Goal: Task Accomplishment & Management: Complete application form

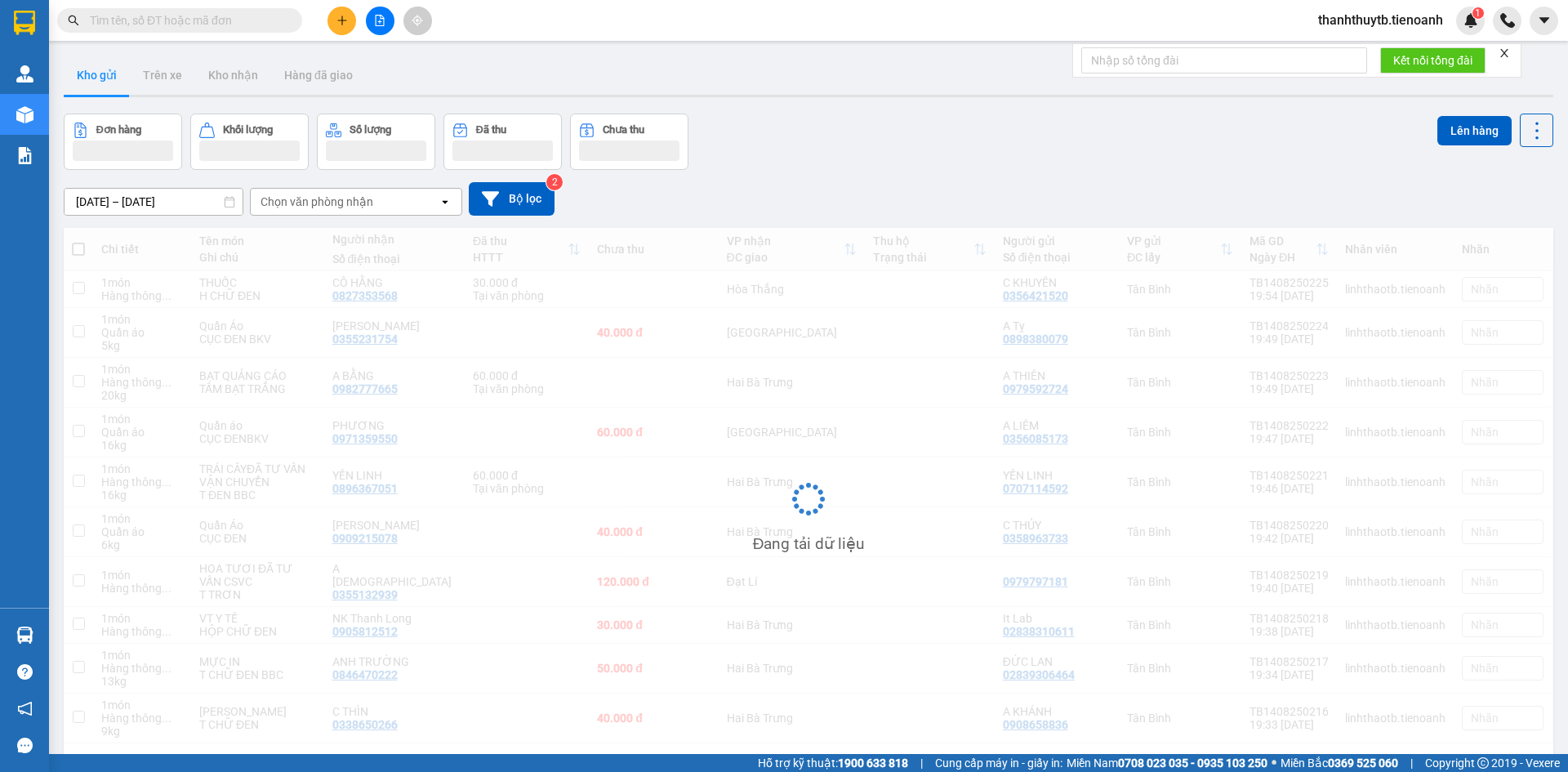
click at [199, 19] on input "text" at bounding box center [185, 21] width 192 height 18
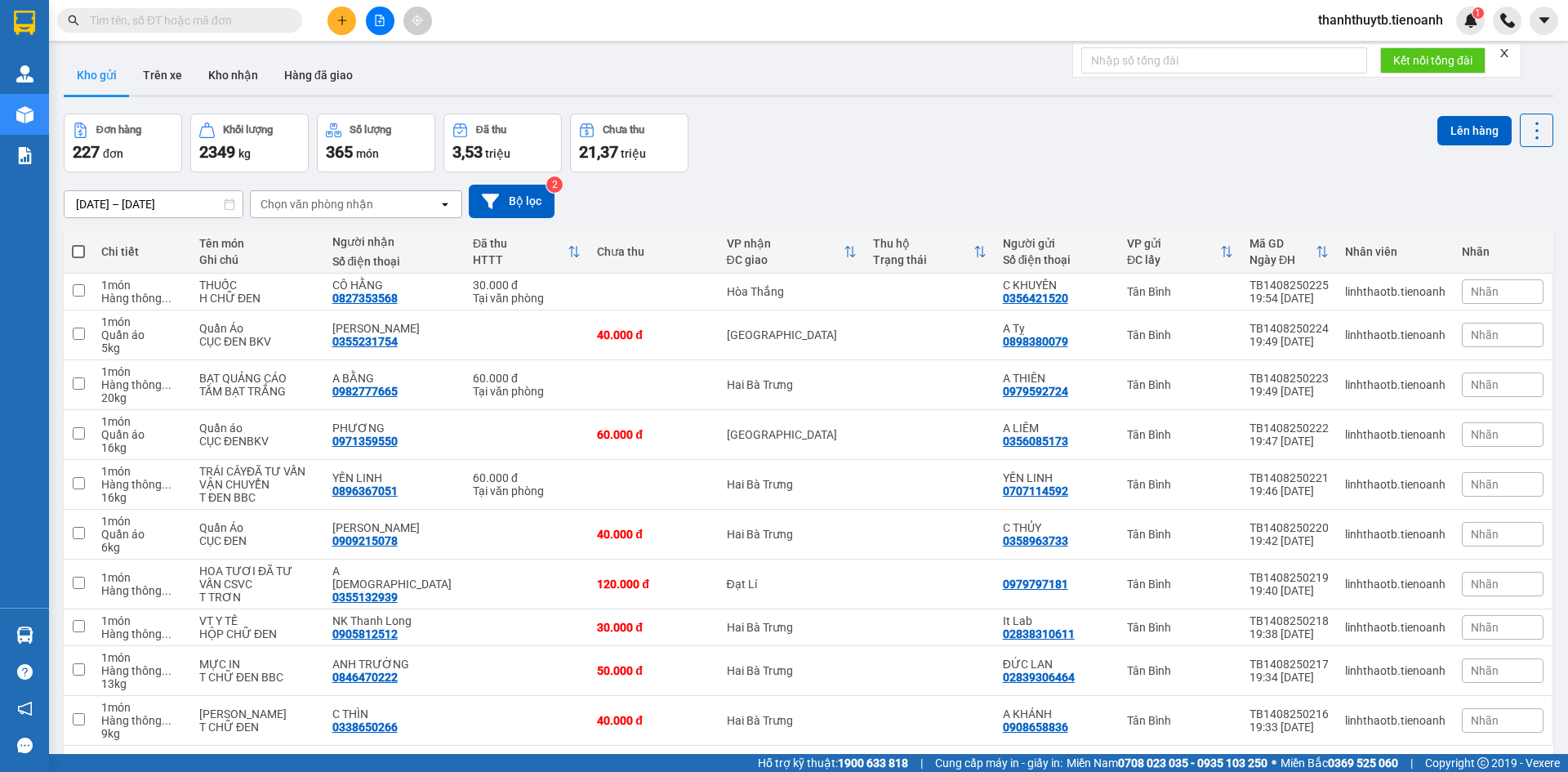
paste input "0869009706"
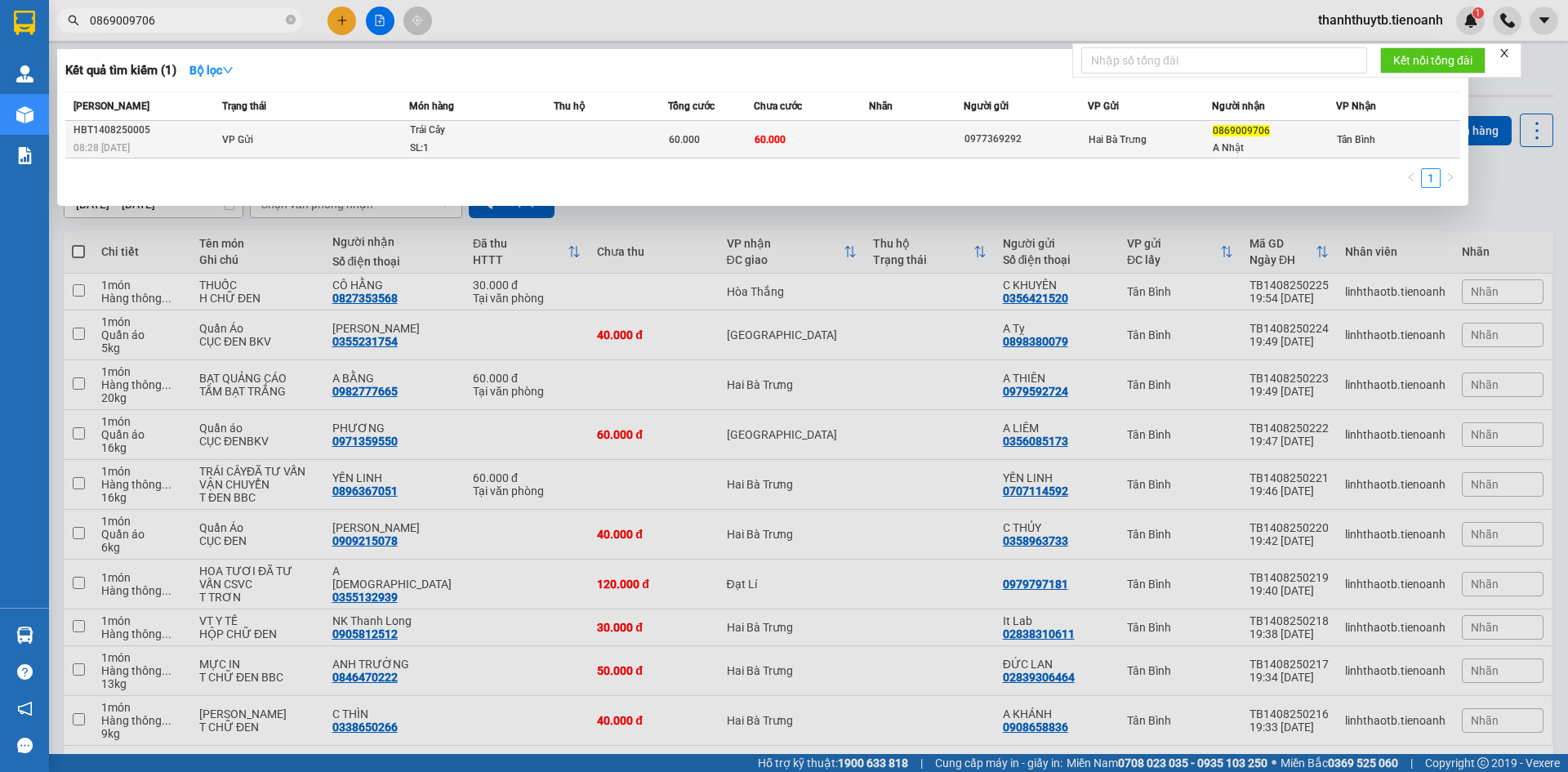
type input "0869009706"
click at [293, 140] on td "VP Gửi" at bounding box center [313, 140] width 191 height 38
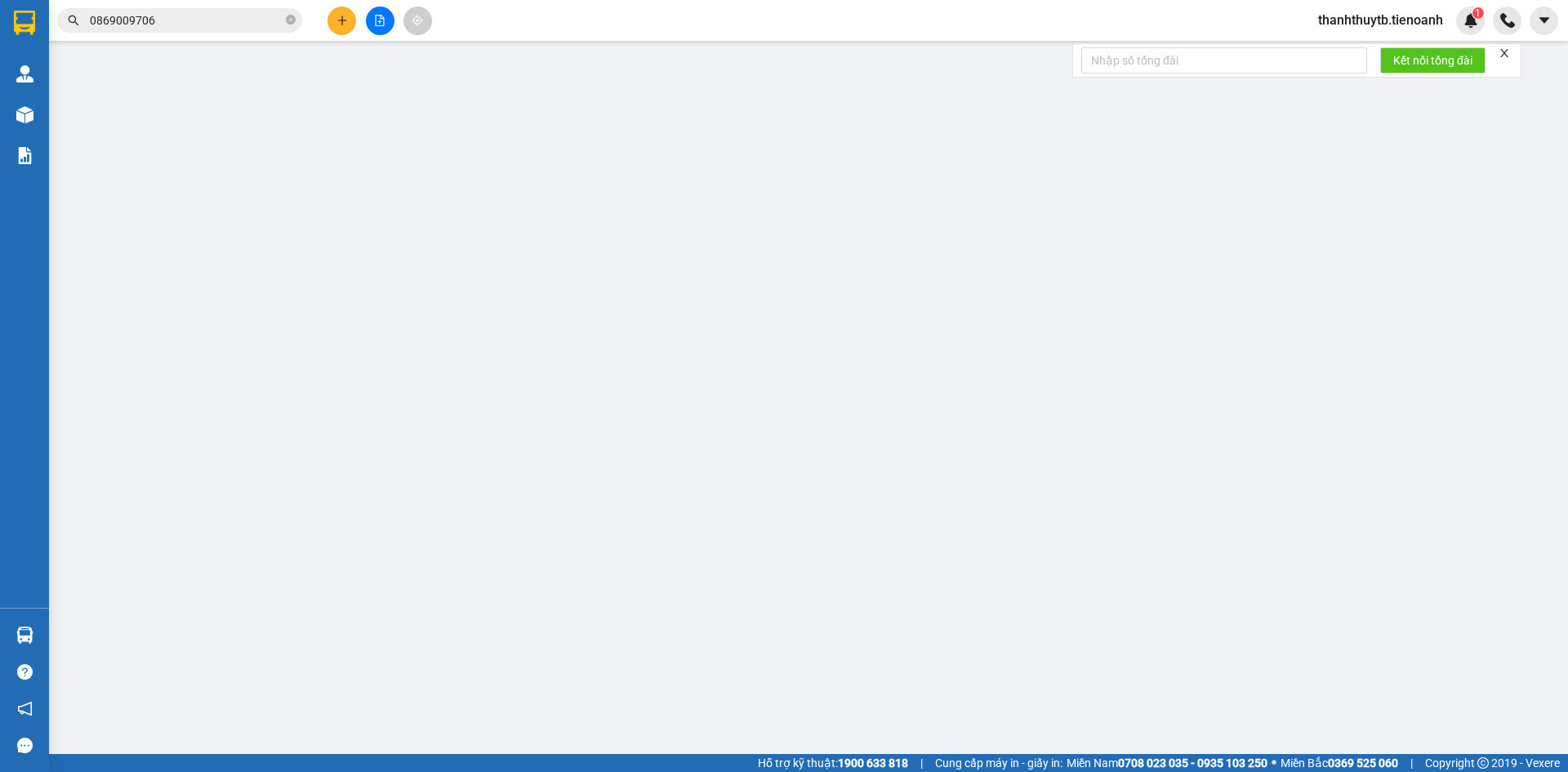
type input "0869009706"
type input "A Nhật"
type input "0977369292"
type input "60.000"
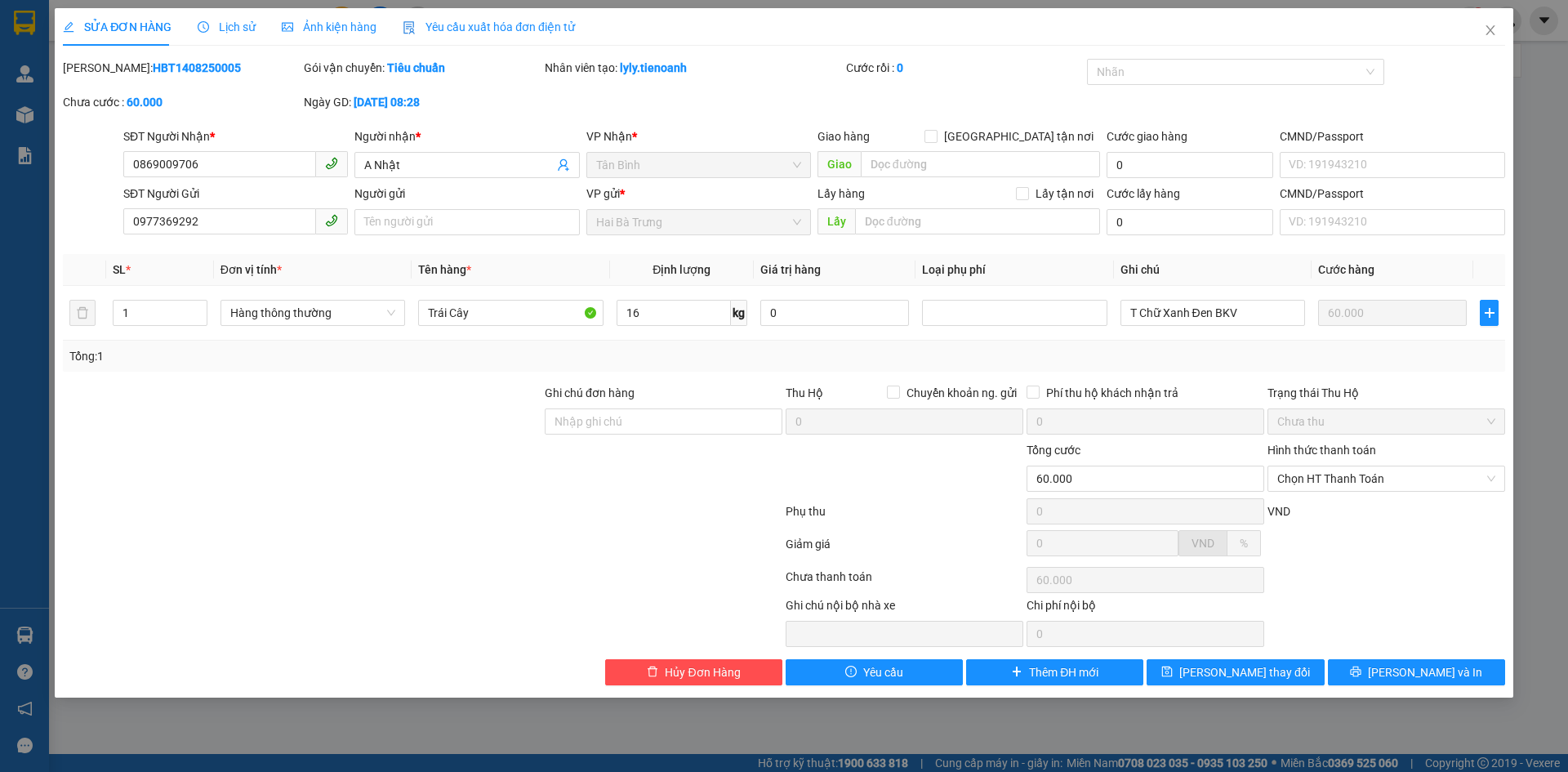
click at [230, 39] on div "Lịch sử" at bounding box center [227, 27] width 58 height 38
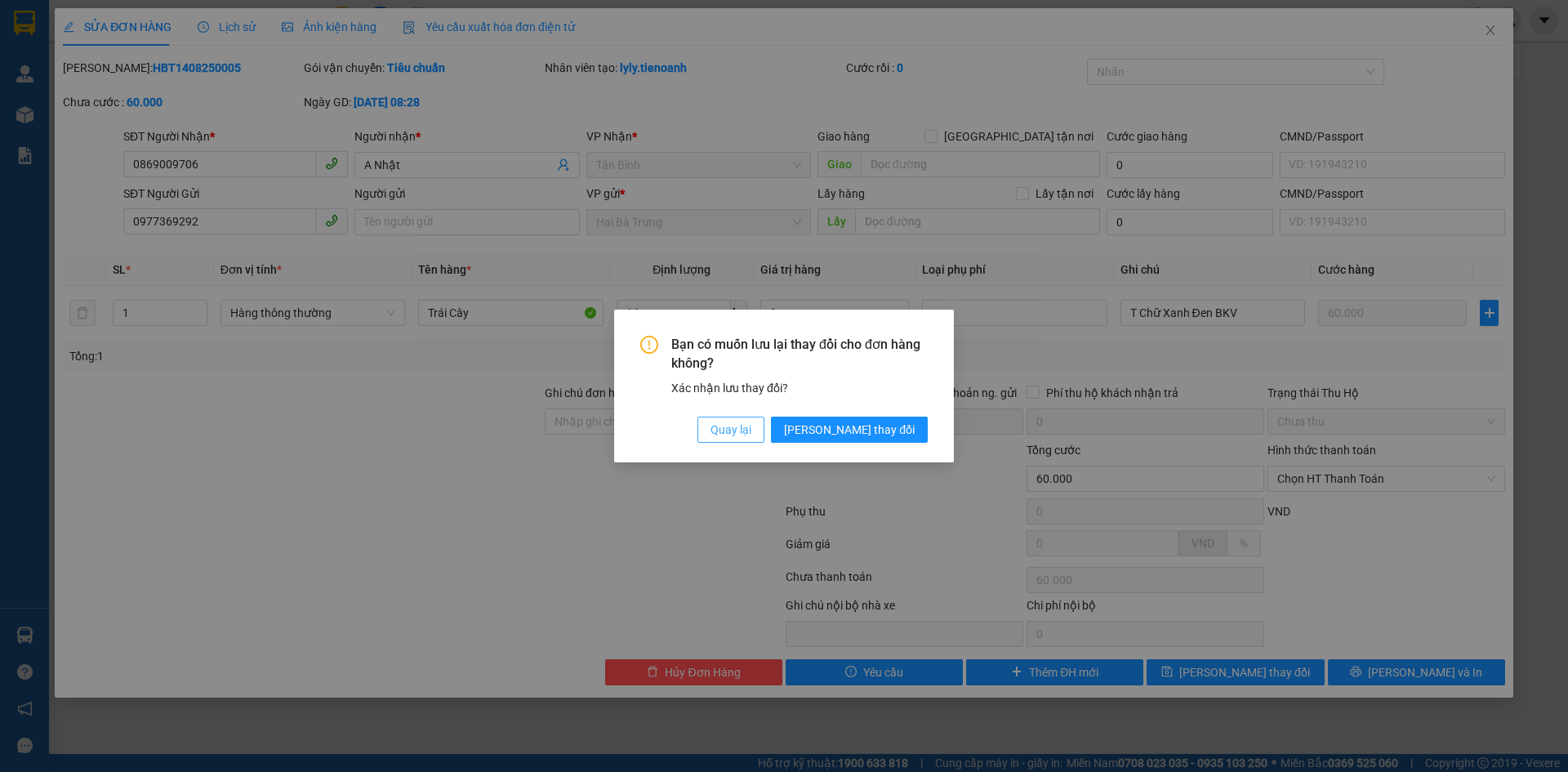
click at [751, 430] on span "Quay lại" at bounding box center [730, 429] width 41 height 18
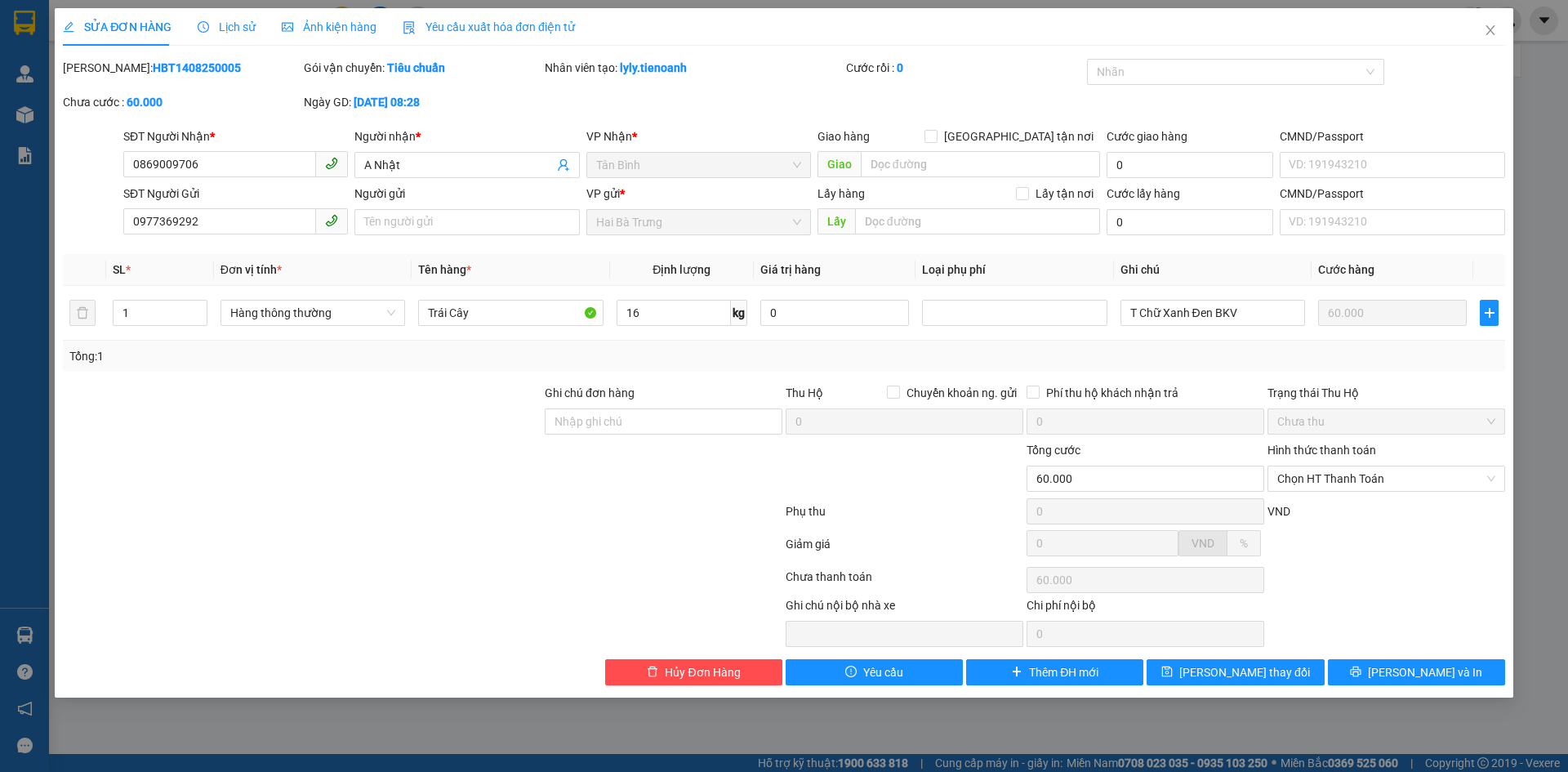
click at [232, 27] on span "Lịch sử" at bounding box center [227, 27] width 58 height 13
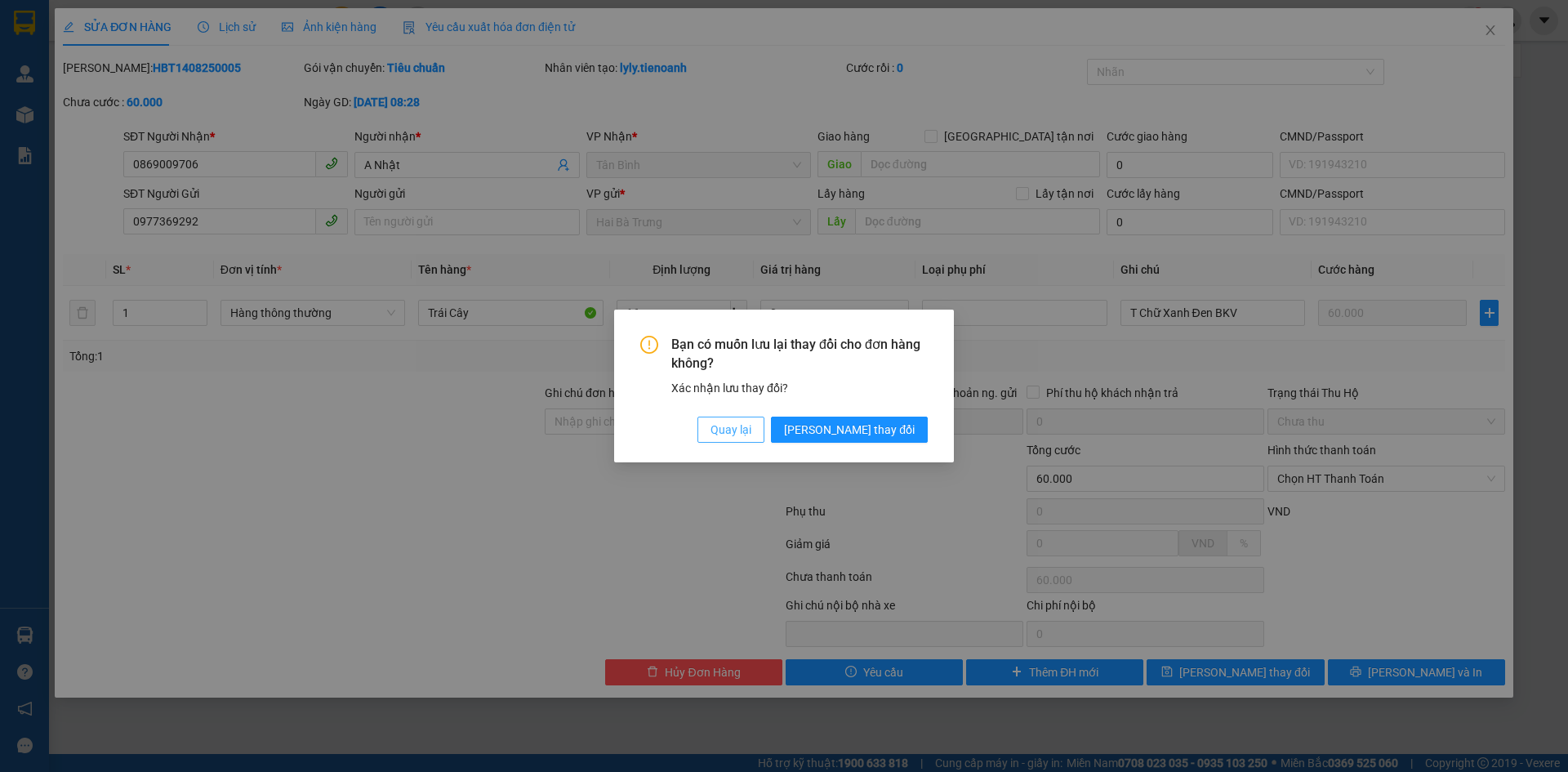
click at [751, 422] on span "Quay lại" at bounding box center [730, 429] width 41 height 18
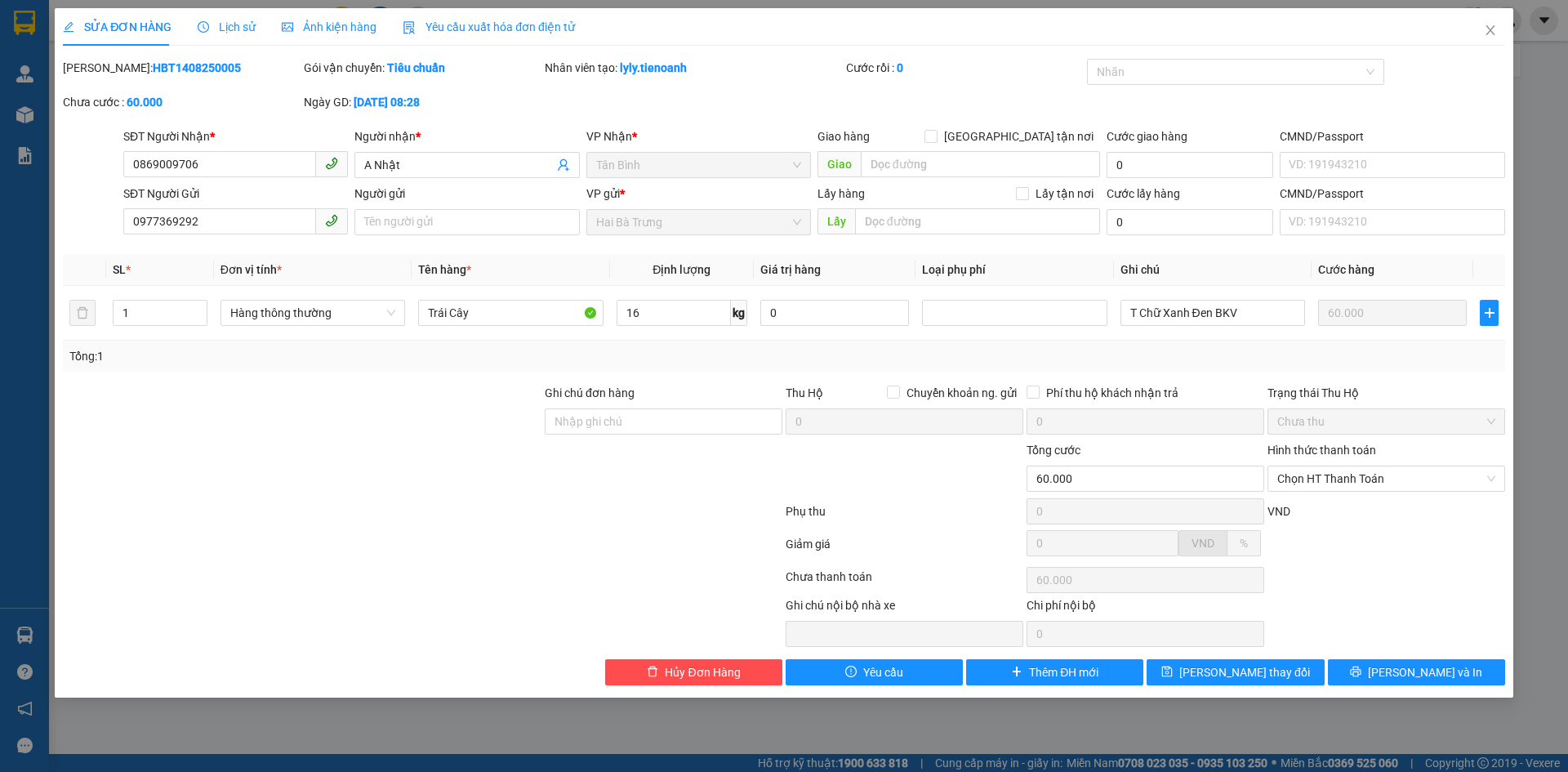
click at [124, 18] on div "SỬA ĐƠN HÀNG" at bounding box center [117, 27] width 108 height 18
click at [224, 25] on span "Lịch sử" at bounding box center [227, 27] width 58 height 13
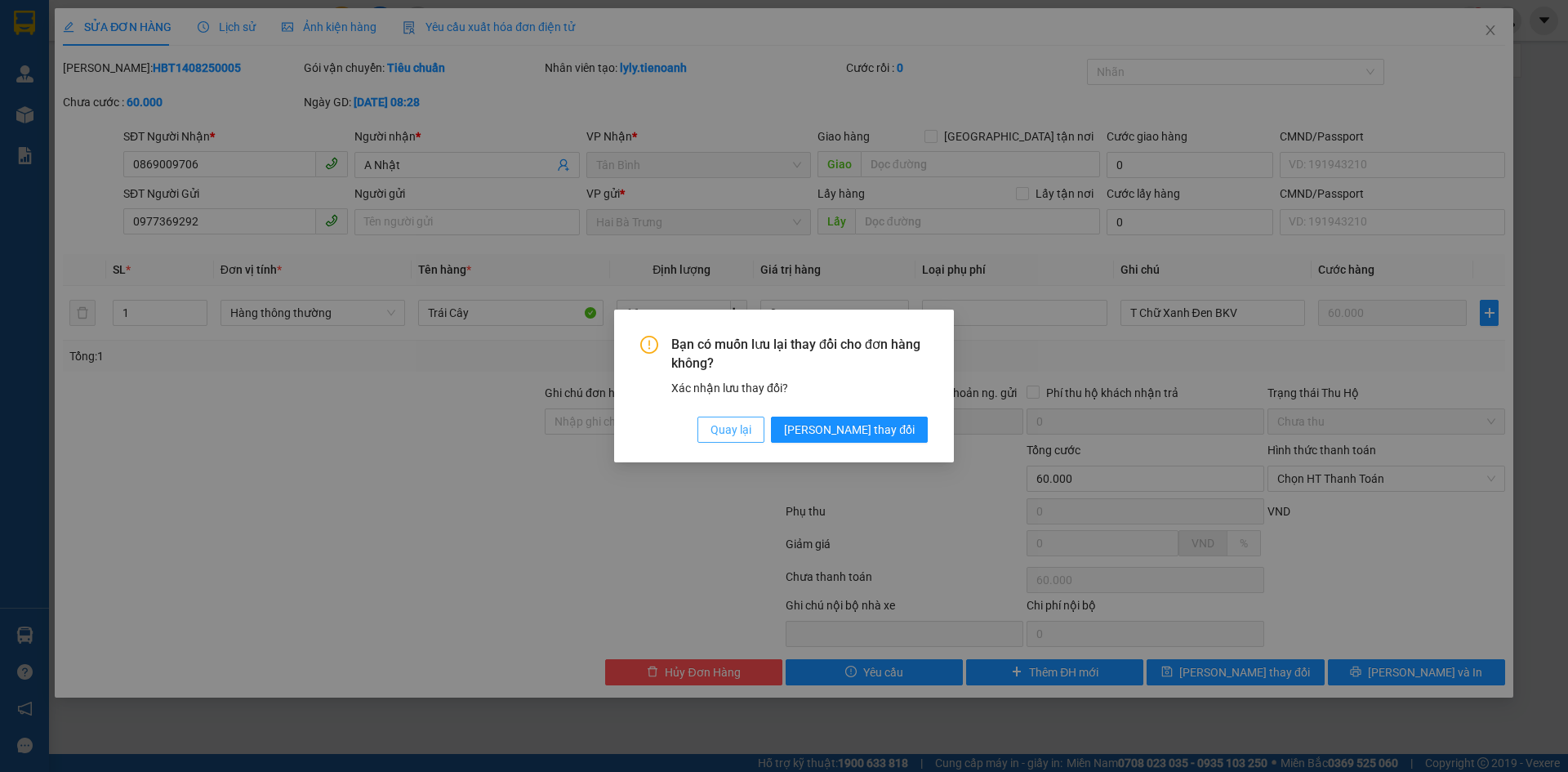
click at [751, 435] on span "Quay lại" at bounding box center [730, 429] width 41 height 18
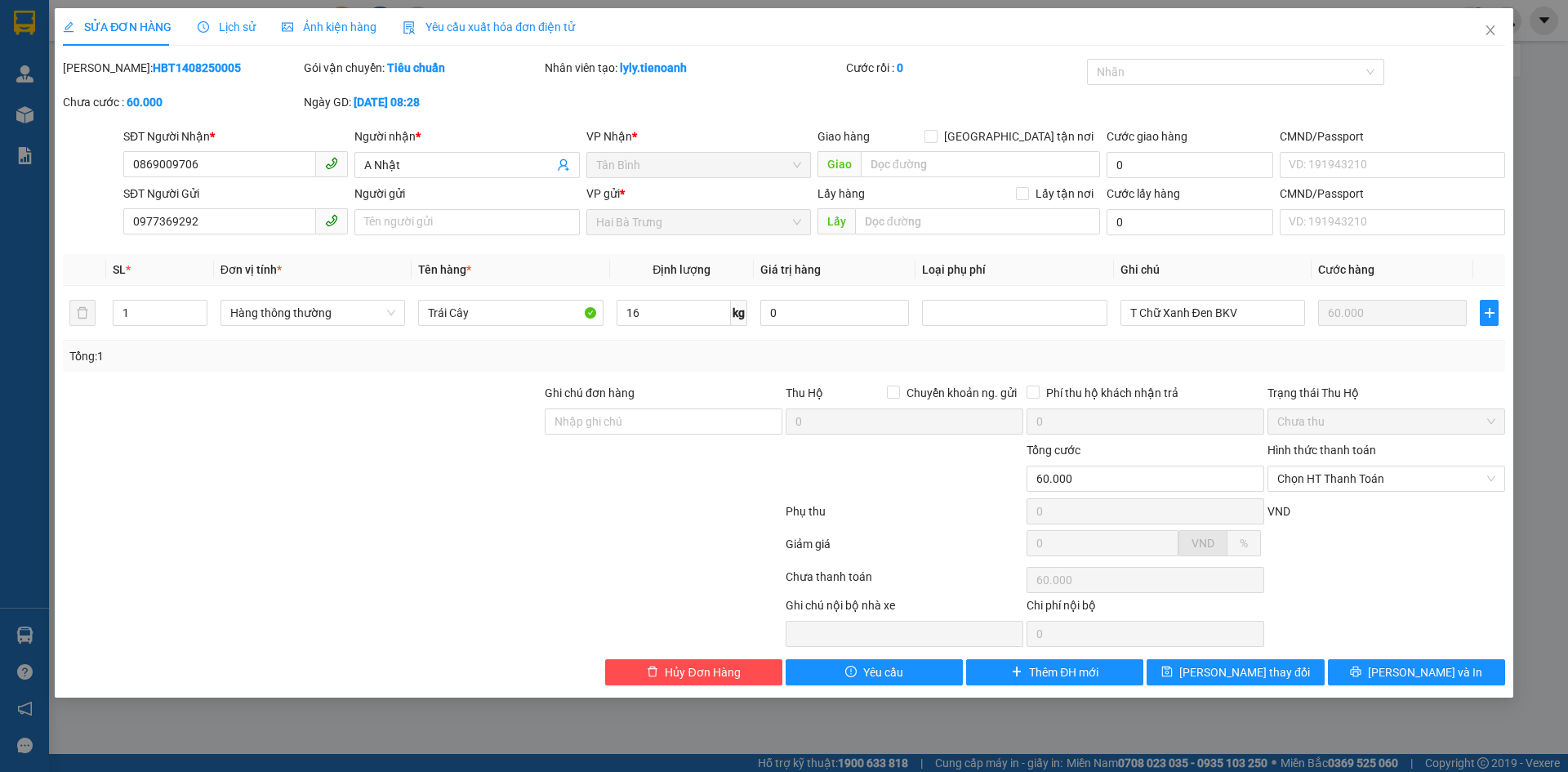
click at [246, 33] on span "Lịch sử" at bounding box center [227, 27] width 58 height 13
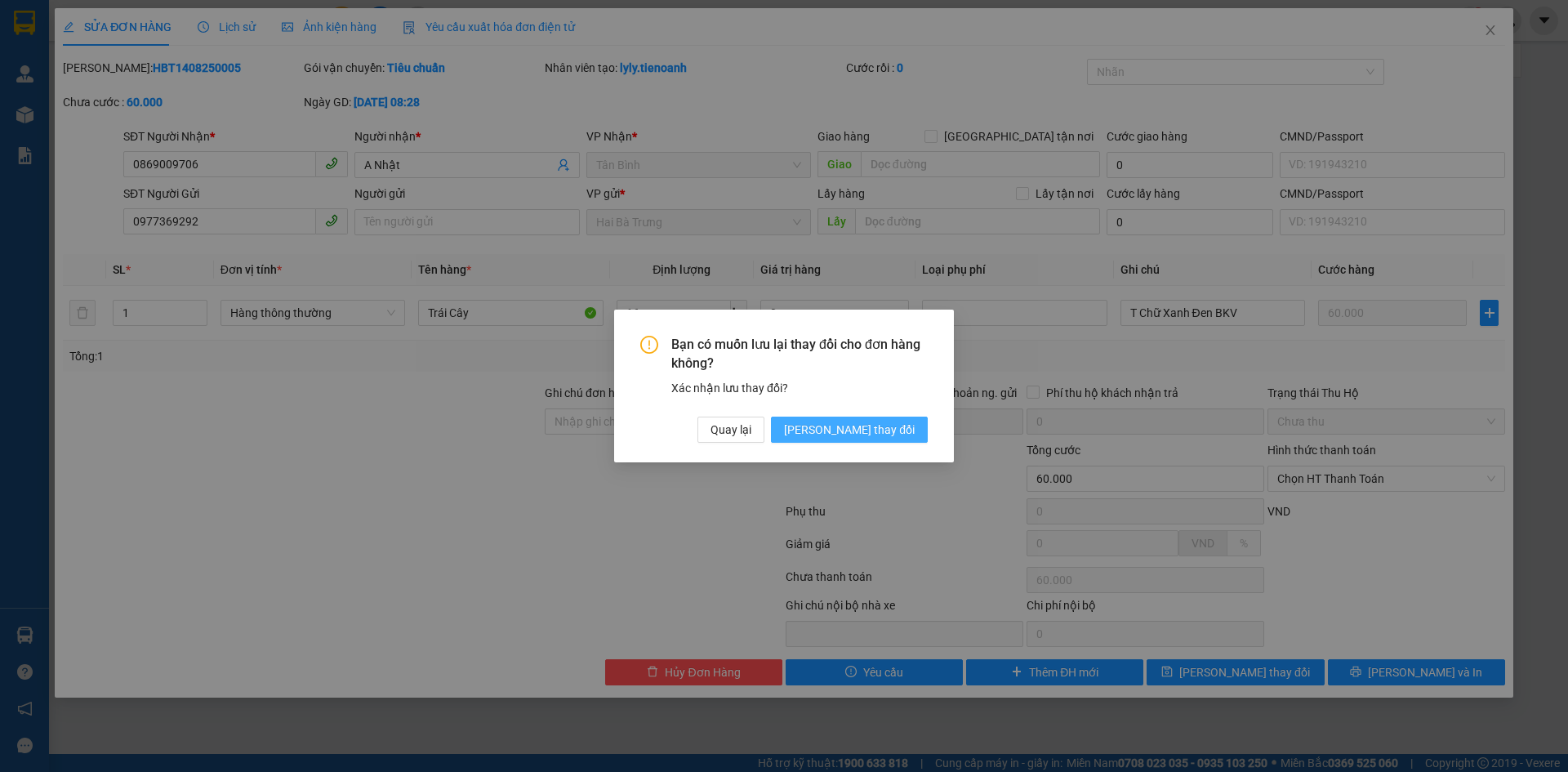
click at [867, 427] on span "[PERSON_NAME] thay đổi" at bounding box center [849, 429] width 131 height 18
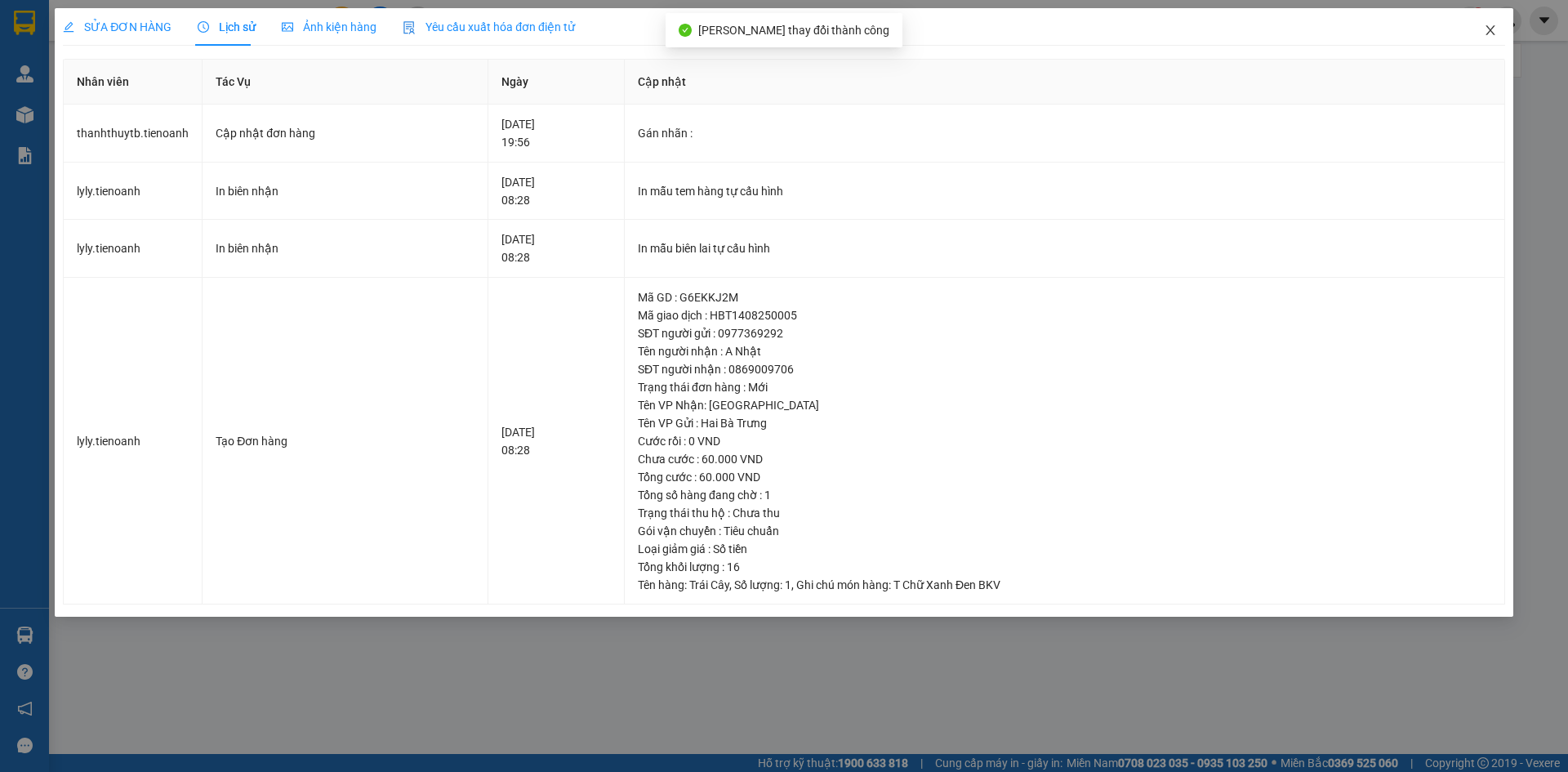
click at [1487, 33] on icon "close" at bounding box center [1490, 30] width 13 height 13
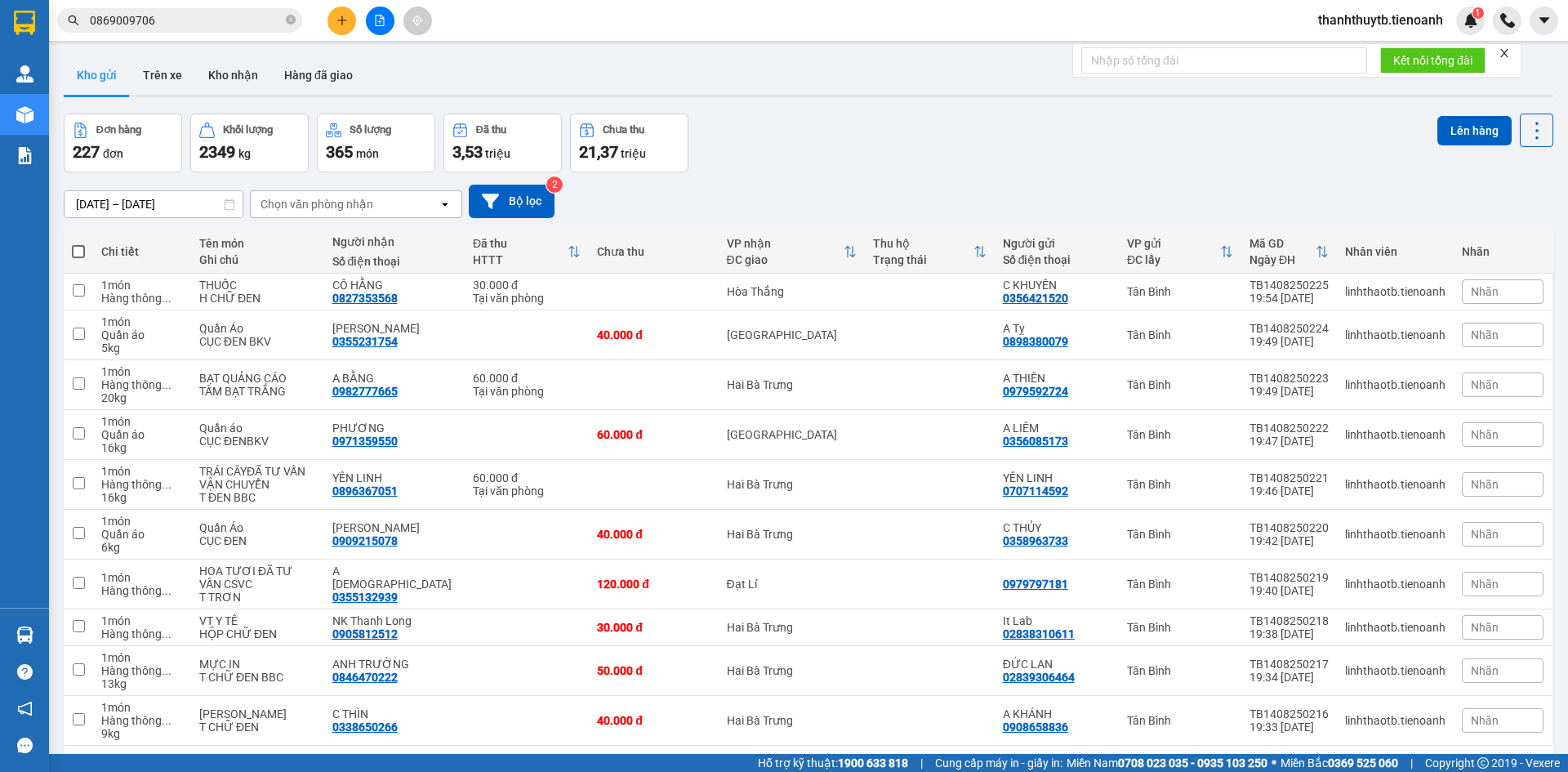
click at [152, 26] on input "0869009706" at bounding box center [185, 21] width 192 height 18
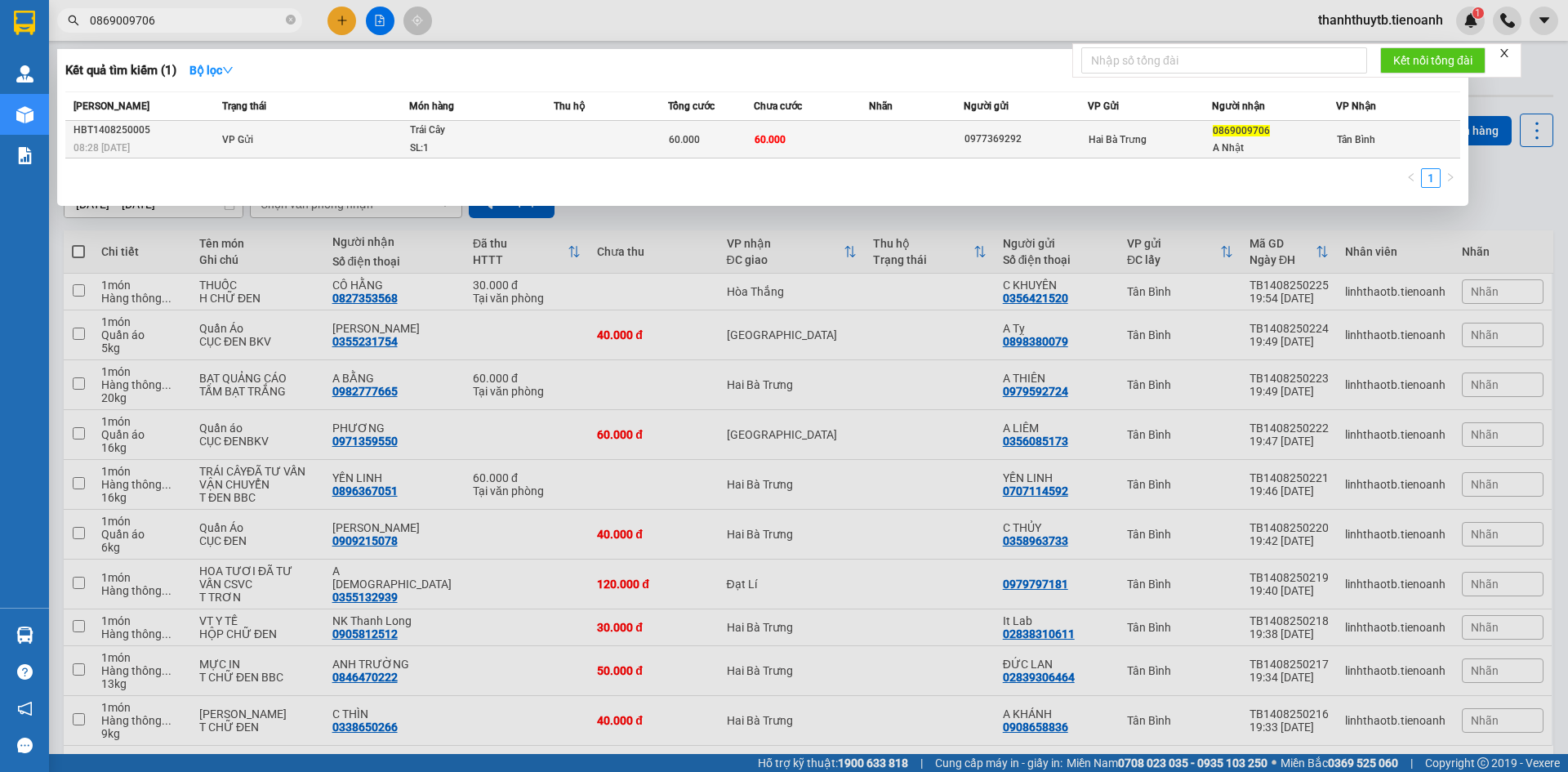
click at [183, 129] on div "HBT1408250005" at bounding box center [145, 130] width 144 height 17
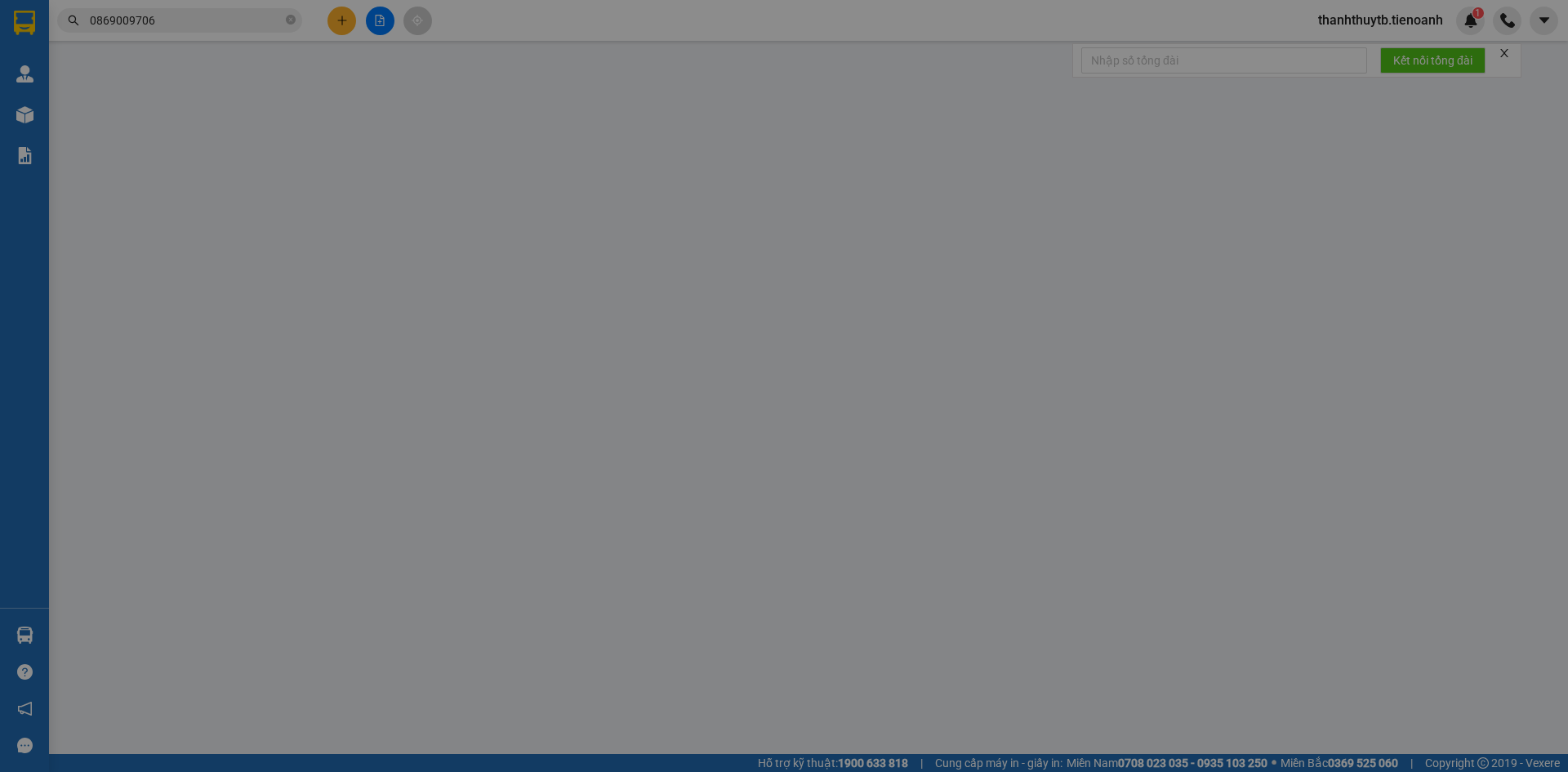
type input "0869009706"
type input "A Nhật"
type input "0977369292"
type input "60.000"
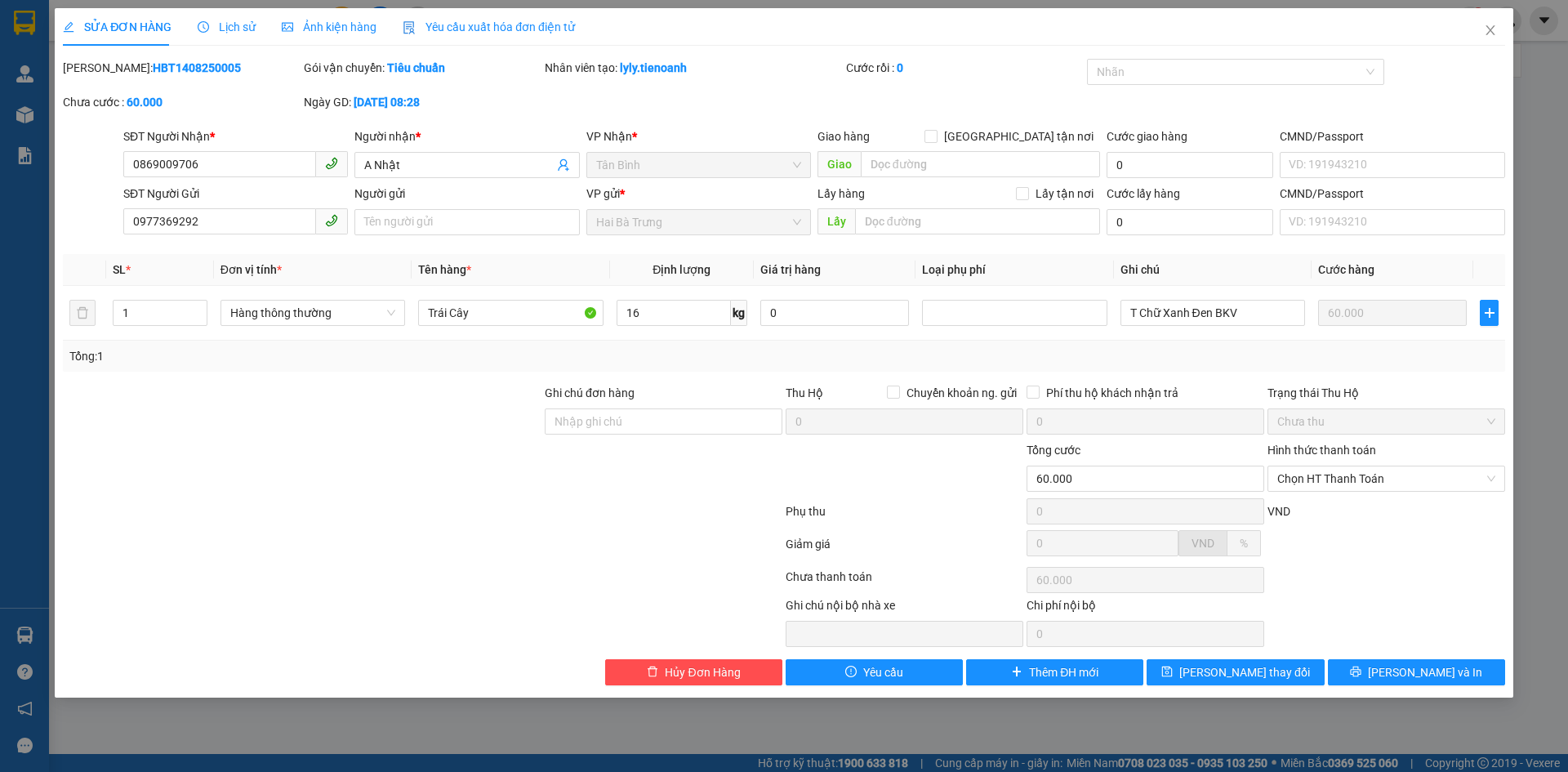
click at [220, 33] on span "Lịch sử" at bounding box center [227, 27] width 58 height 13
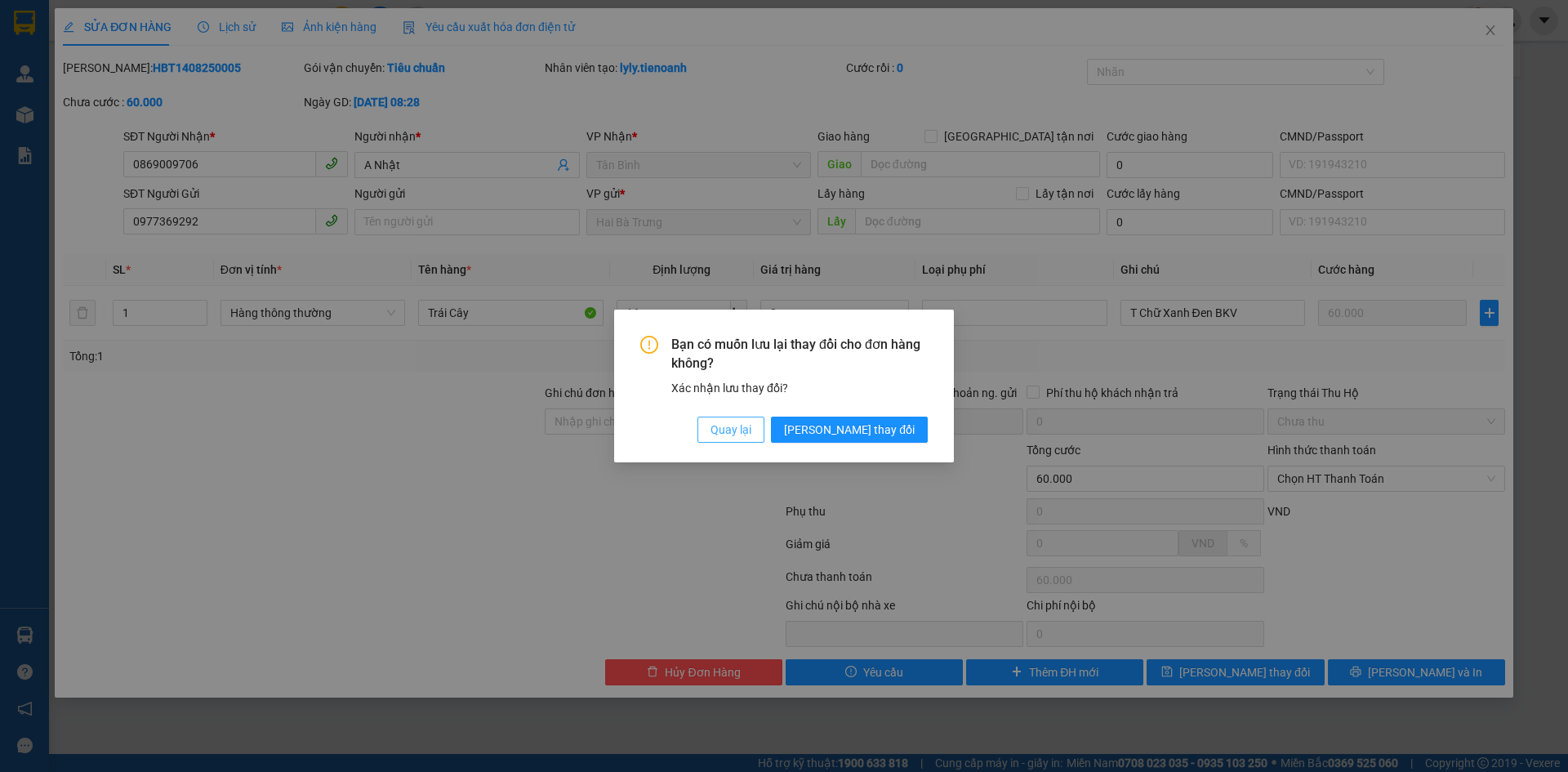
click at [765, 422] on button "Quay lại" at bounding box center [731, 429] width 67 height 26
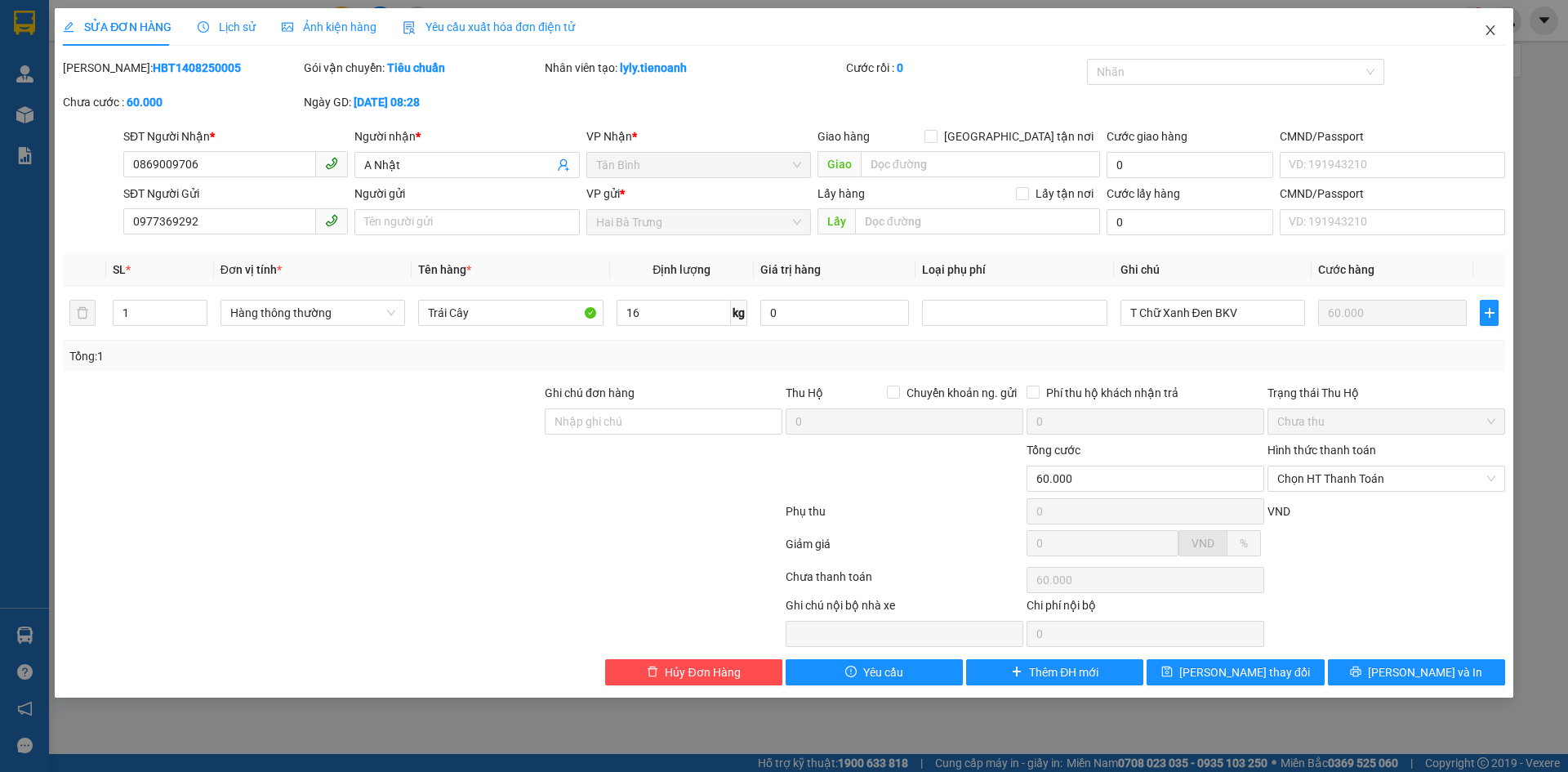
click at [1497, 32] on span "Close" at bounding box center [1489, 31] width 46 height 46
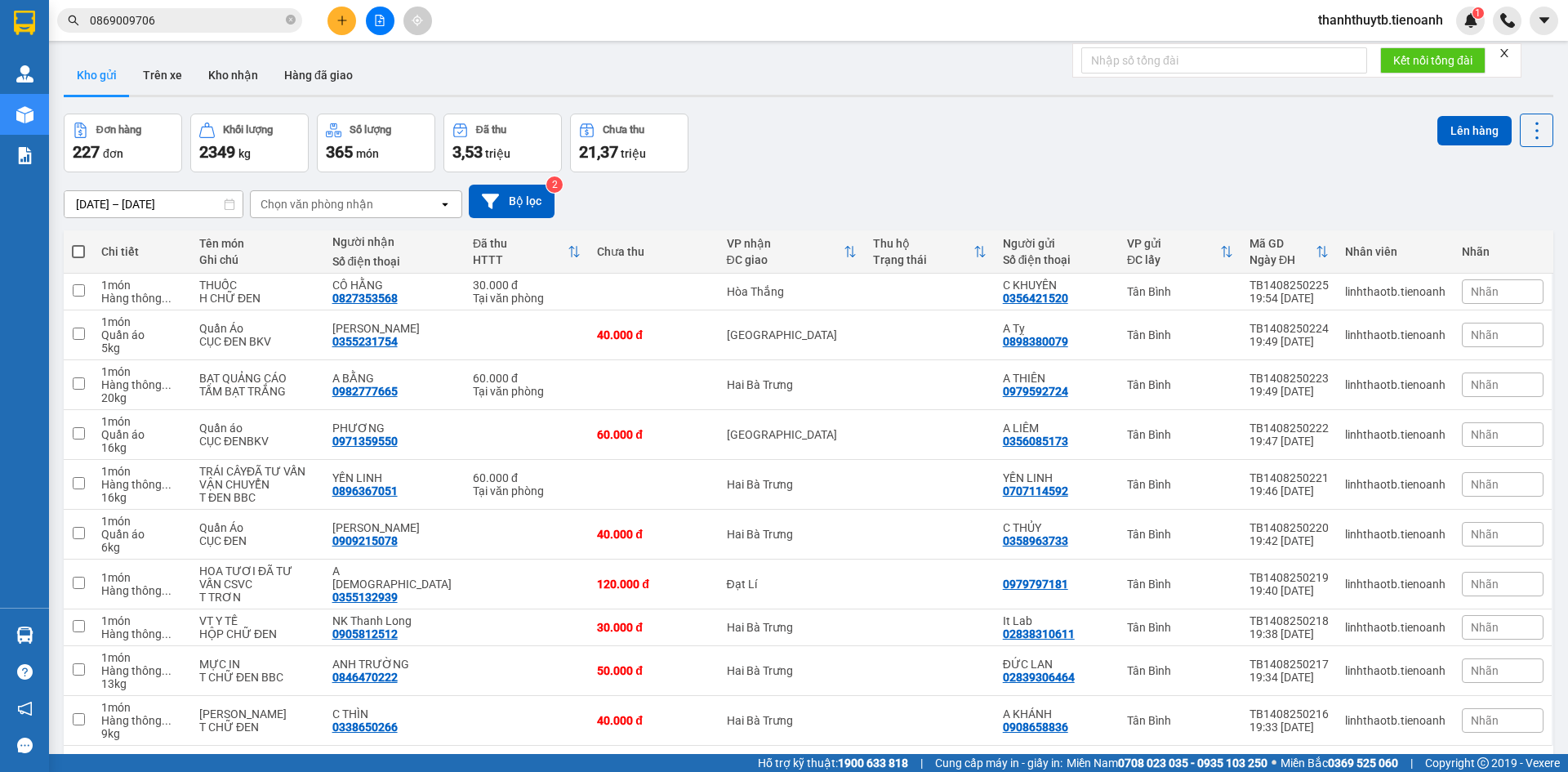
click at [226, 12] on input "0869009706" at bounding box center [185, 21] width 192 height 18
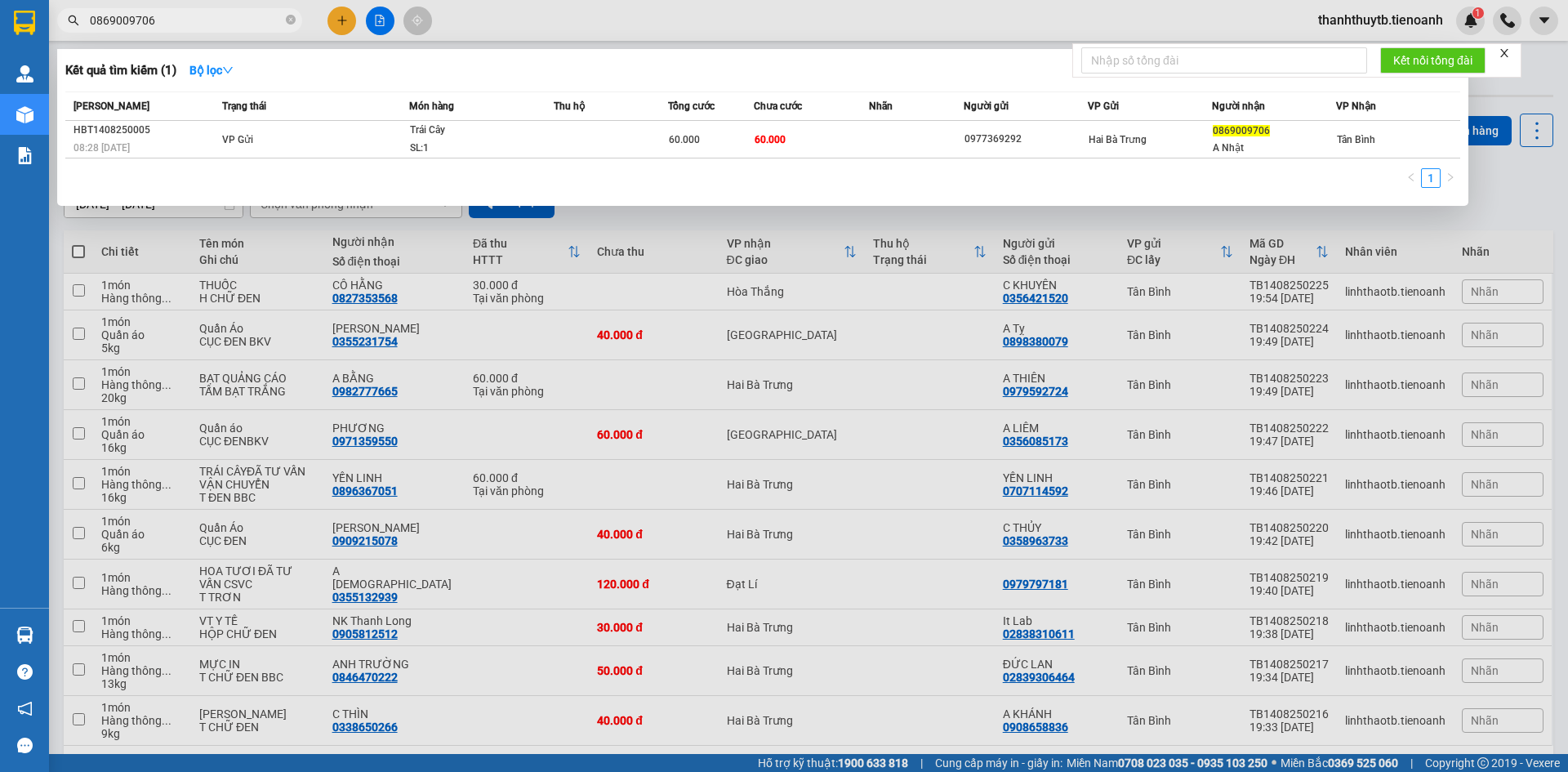
click at [1027, 13] on div at bounding box center [784, 386] width 1568 height 772
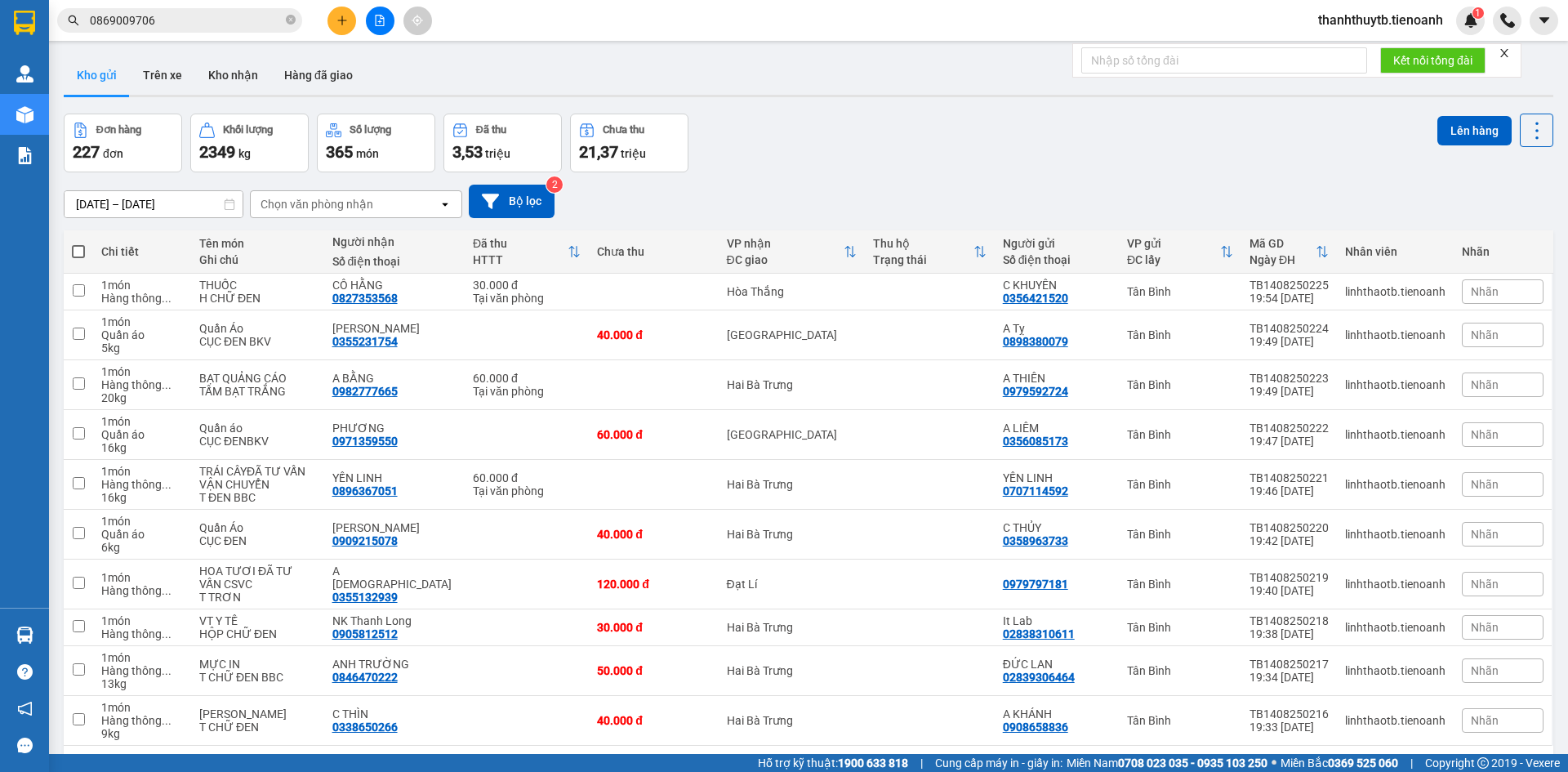
click at [514, 26] on div "Kết quả tìm kiếm ( 1 ) Bộ lọc Mã ĐH Trạng thái Món hàng Thu hộ Tổng cước Chưa c…" at bounding box center [784, 20] width 1568 height 41
